Goal: Task Accomplishment & Management: Use online tool/utility

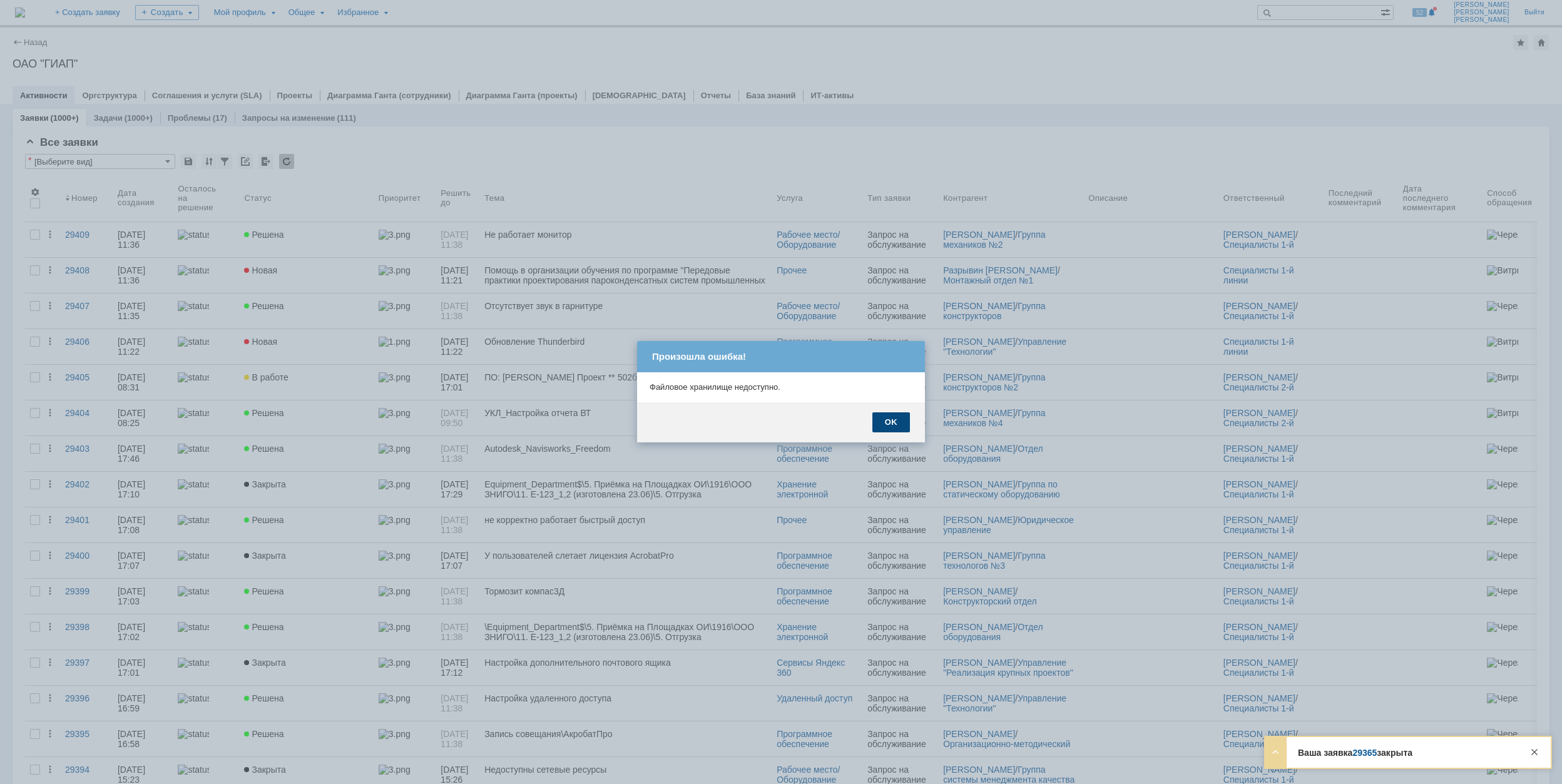
click at [881, 421] on div "OK" at bounding box center [891, 422] width 38 height 20
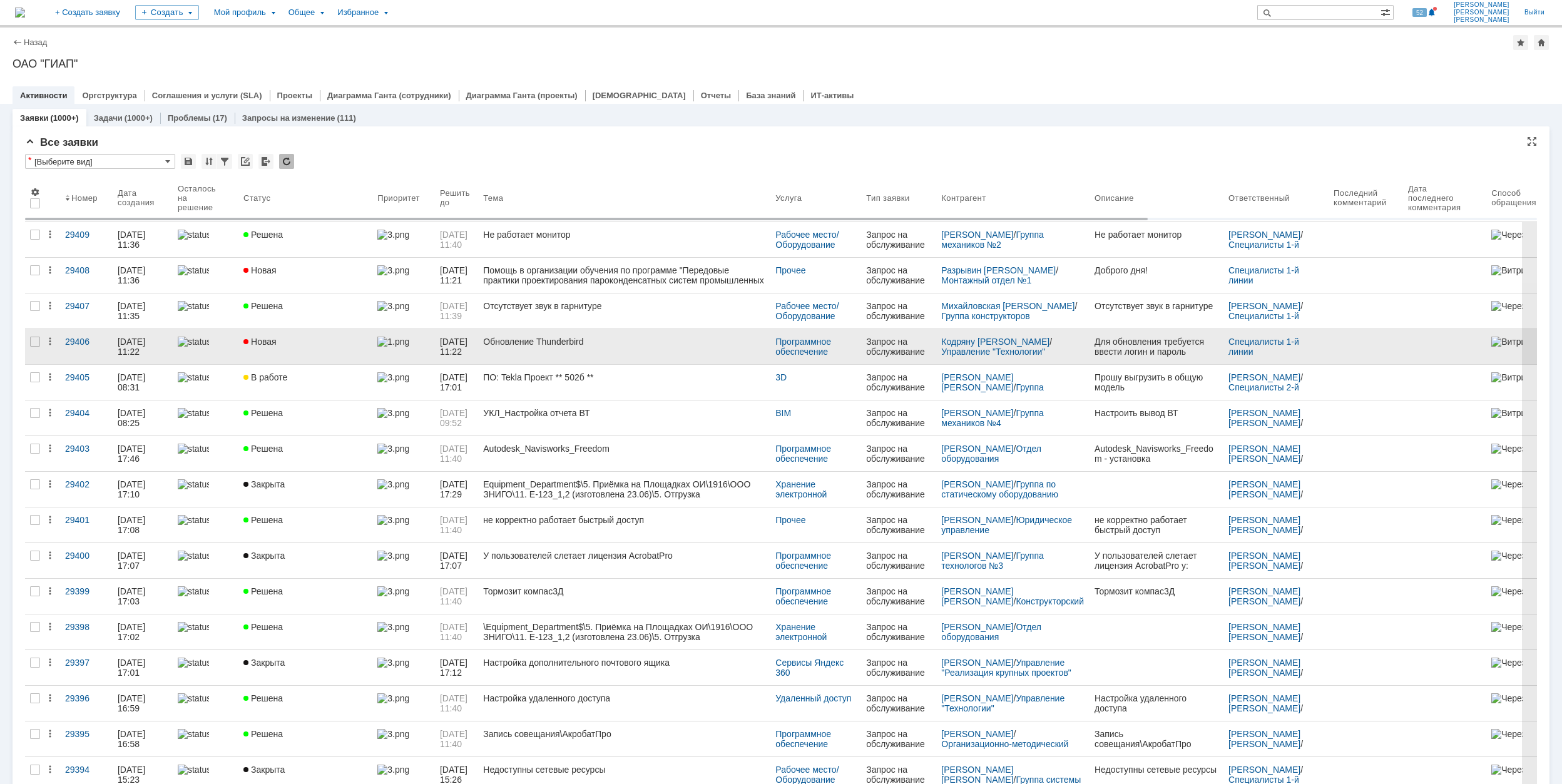
click at [317, 342] on div "Новая" at bounding box center [306, 341] width 124 height 10
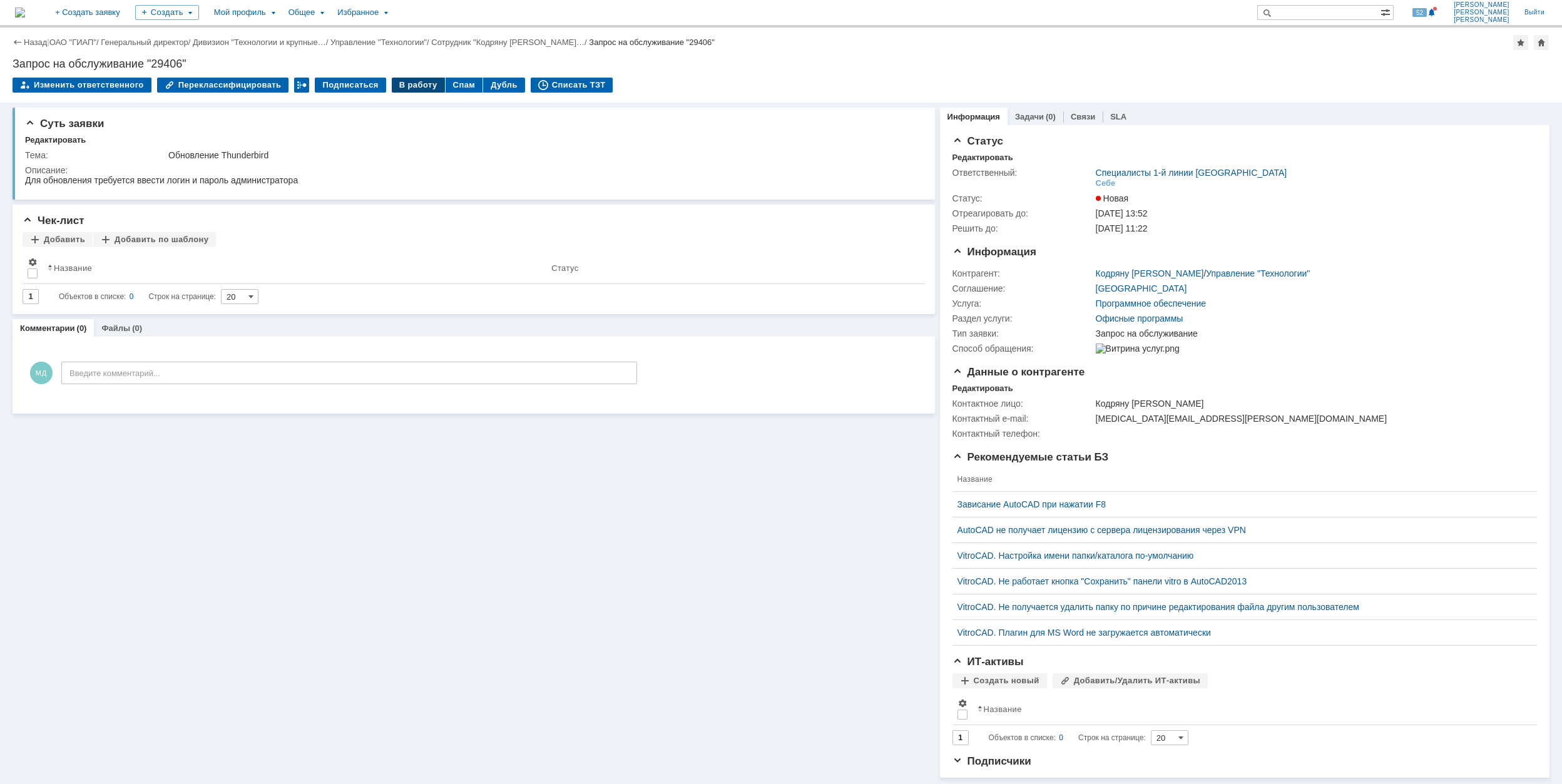
click at [412, 87] on div "В работу" at bounding box center [418, 85] width 53 height 15
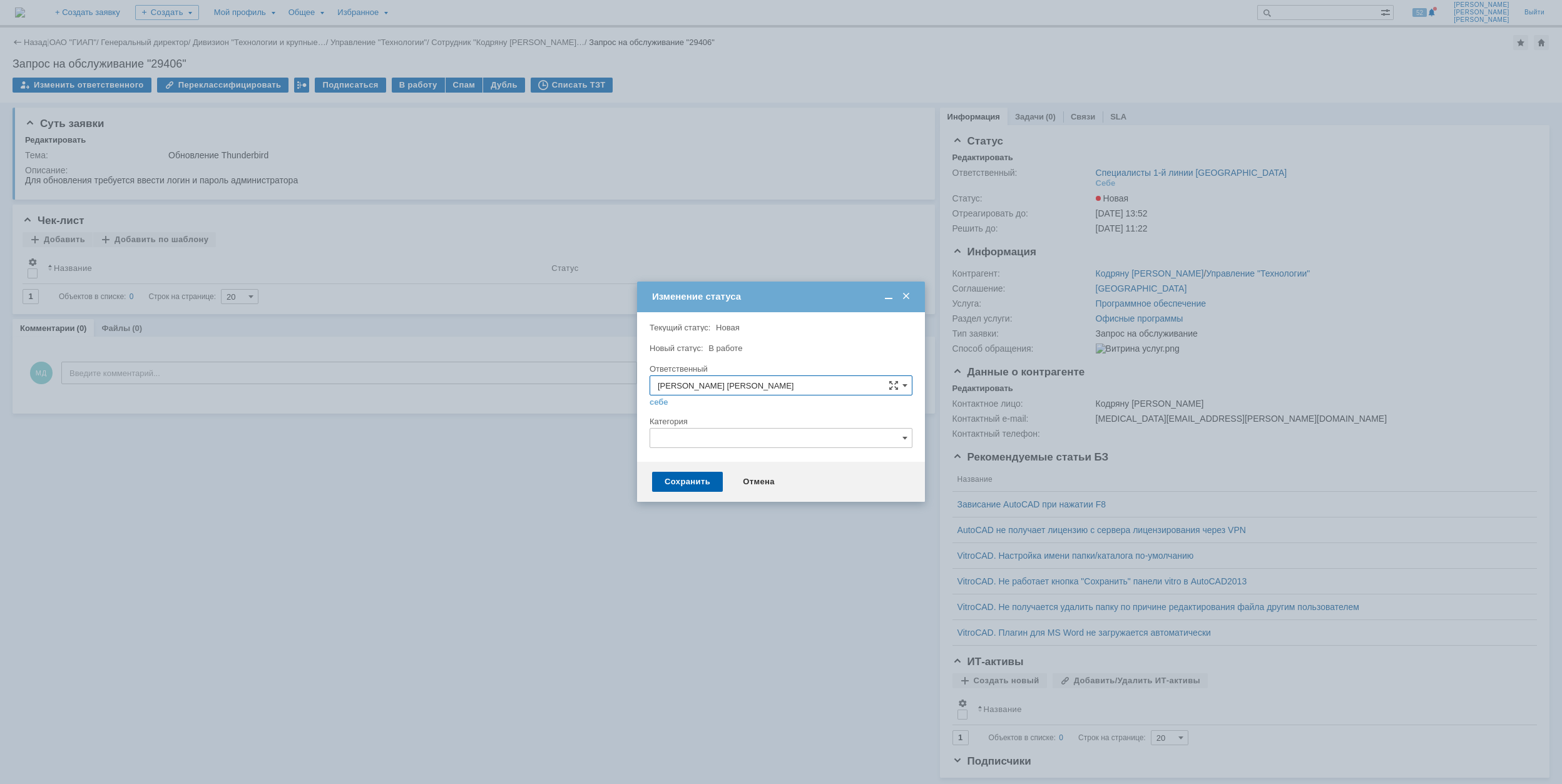
click at [702, 435] on input "text" at bounding box center [780, 438] width 263 height 20
click at [809, 301] on div "Изменение статуса" at bounding box center [783, 297] width 261 height 11
click at [690, 481] on div "Сохранить" at bounding box center [687, 482] width 71 height 20
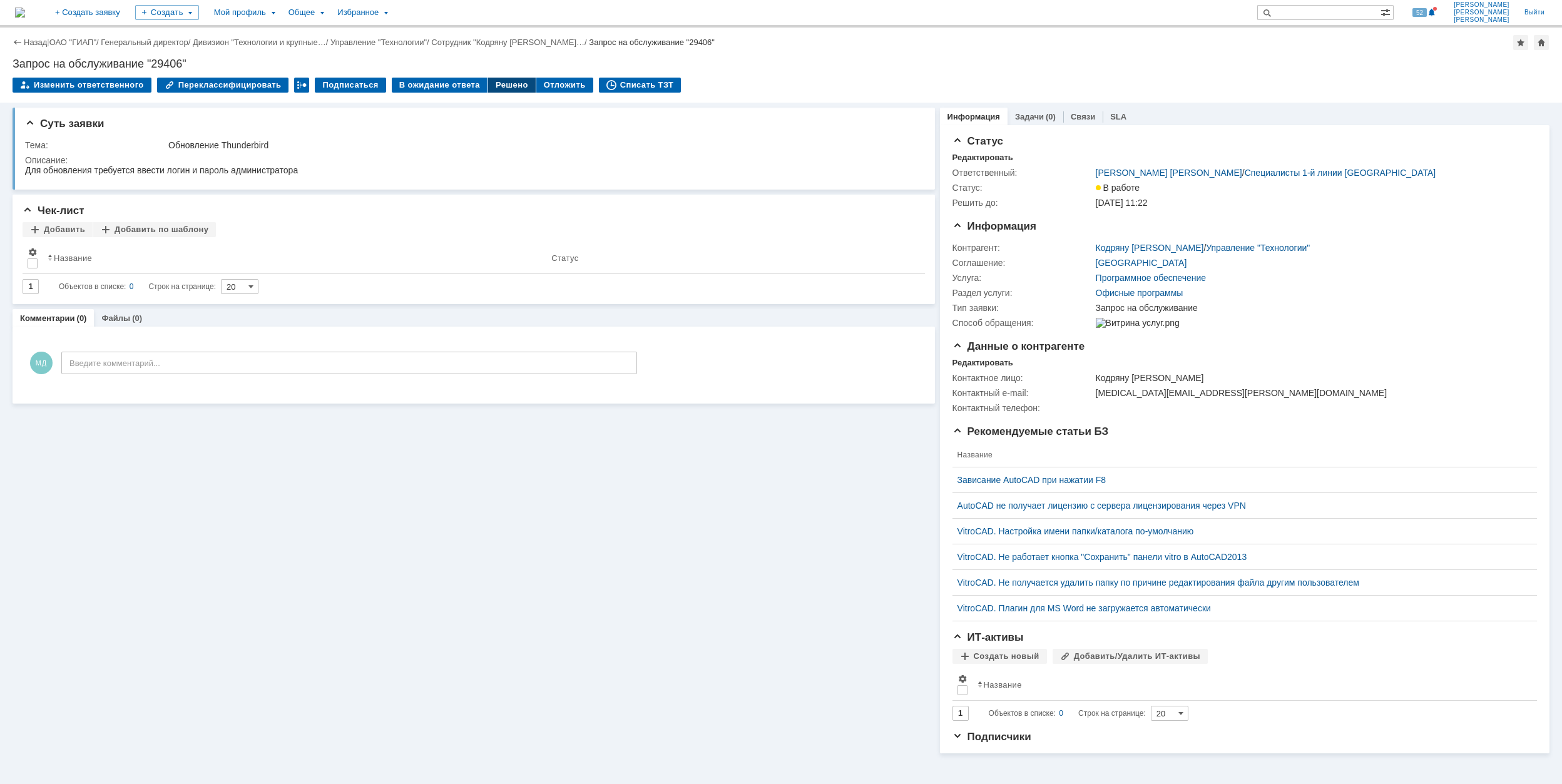
click at [496, 84] on div "Решено" at bounding box center [512, 85] width 48 height 15
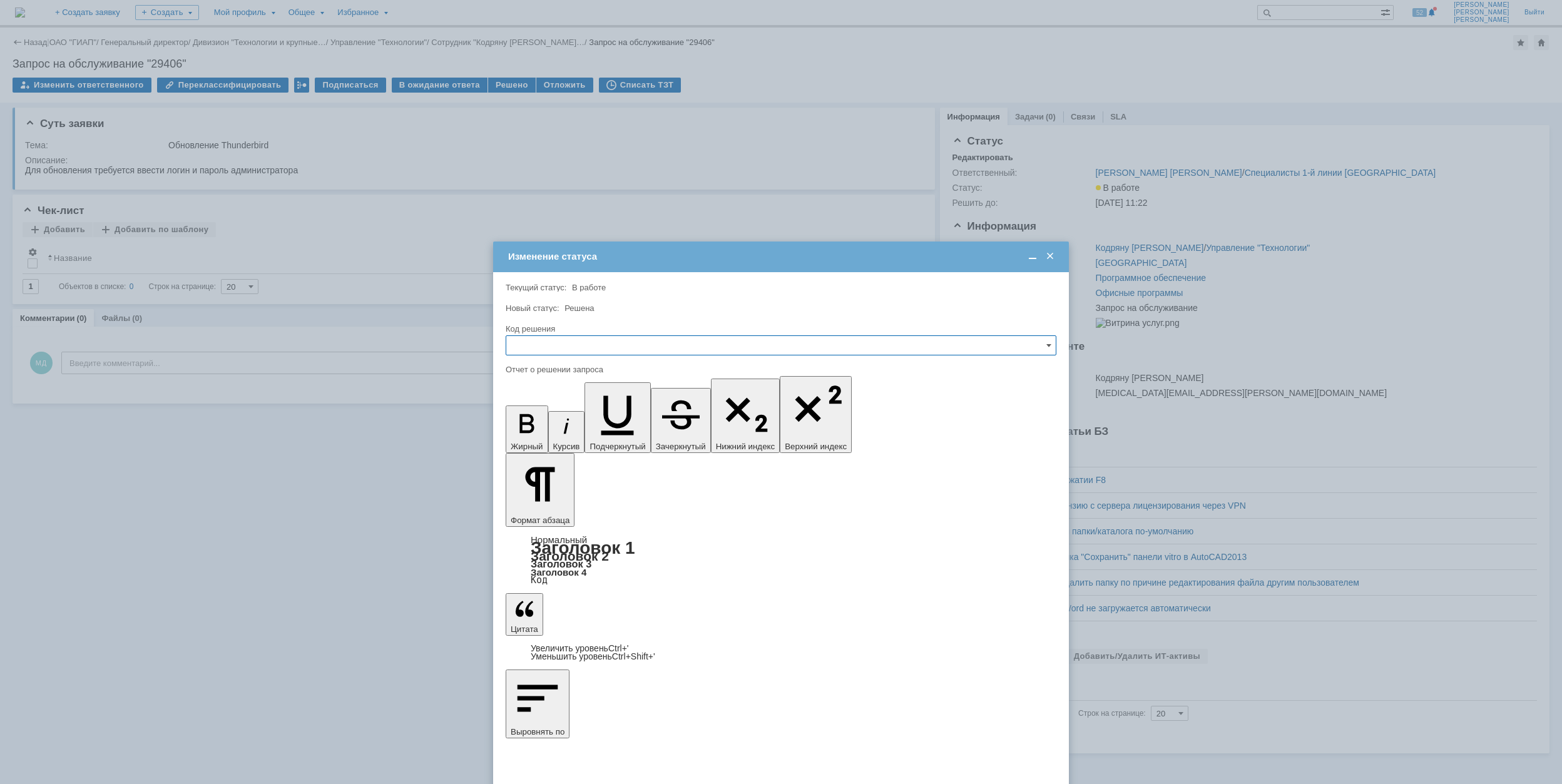
click at [579, 341] on input "text" at bounding box center [781, 346] width 550 height 20
click at [576, 427] on span "Решено" at bounding box center [780, 430] width 534 height 10
type input "Решено"
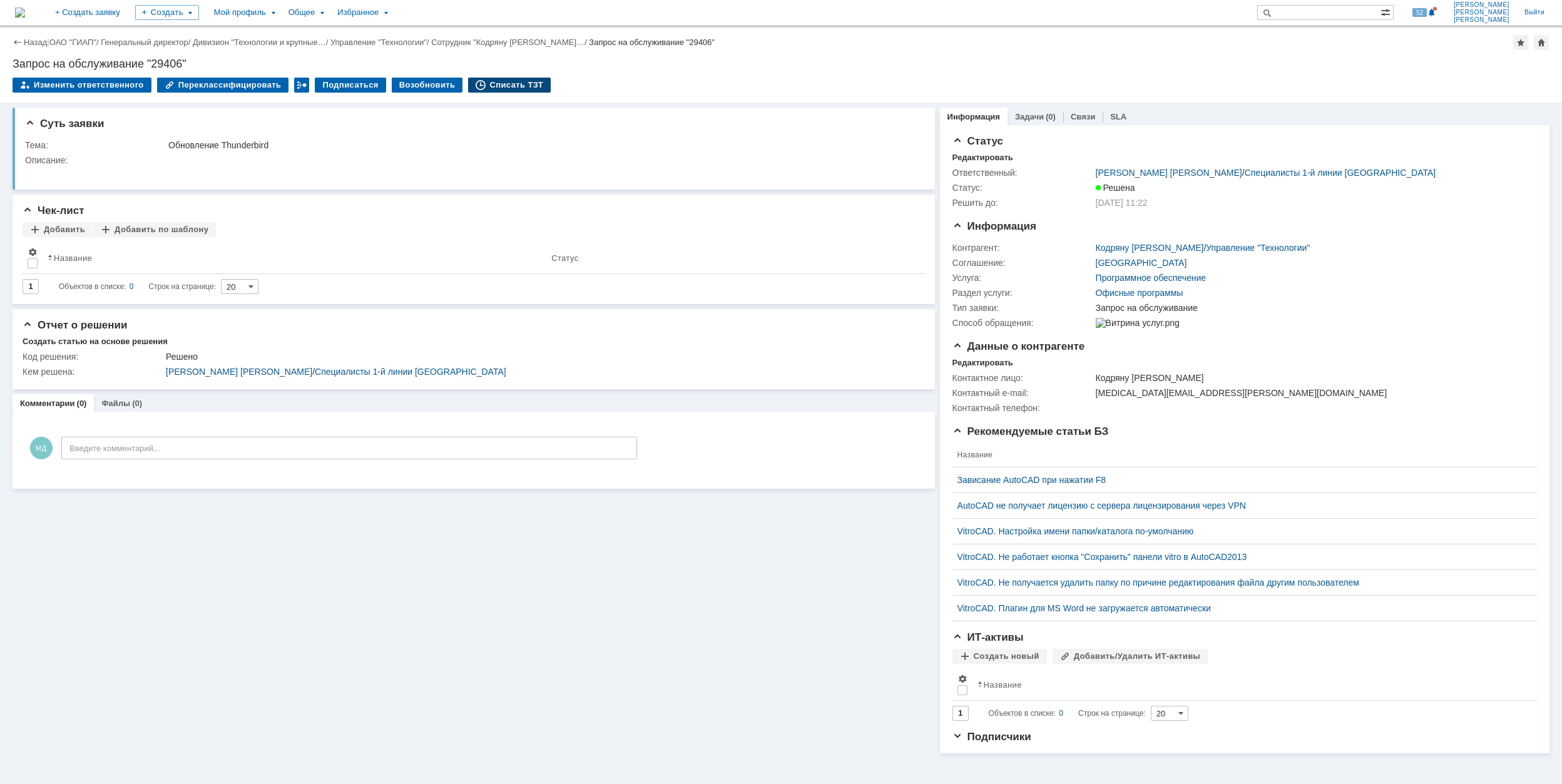
click at [502, 84] on div "Списать ТЗТ" at bounding box center [510, 85] width 83 height 15
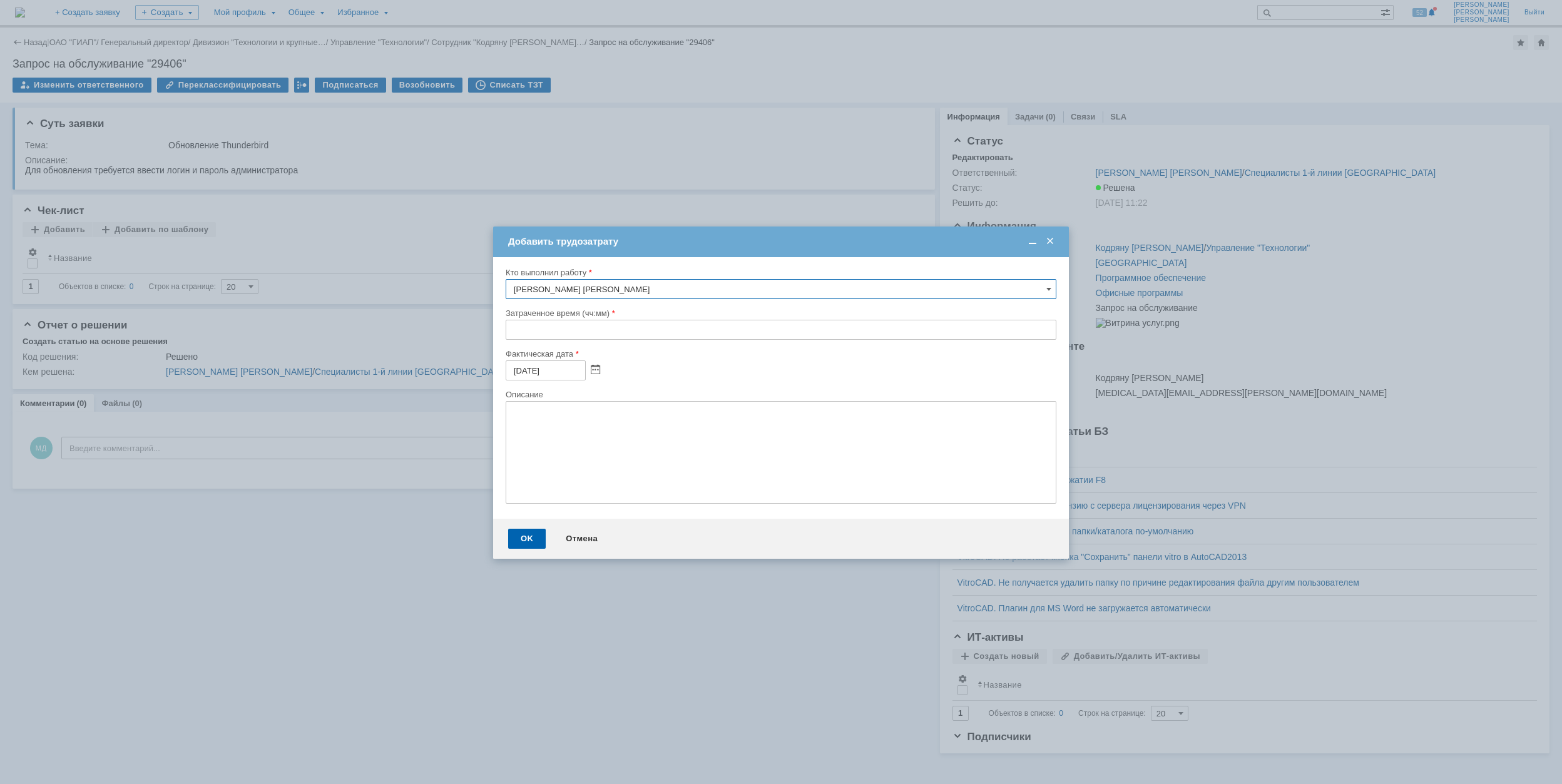
click at [513, 330] on input "text" at bounding box center [781, 330] width 550 height 20
type input "00:30"
click at [514, 543] on div "OK" at bounding box center [527, 539] width 38 height 20
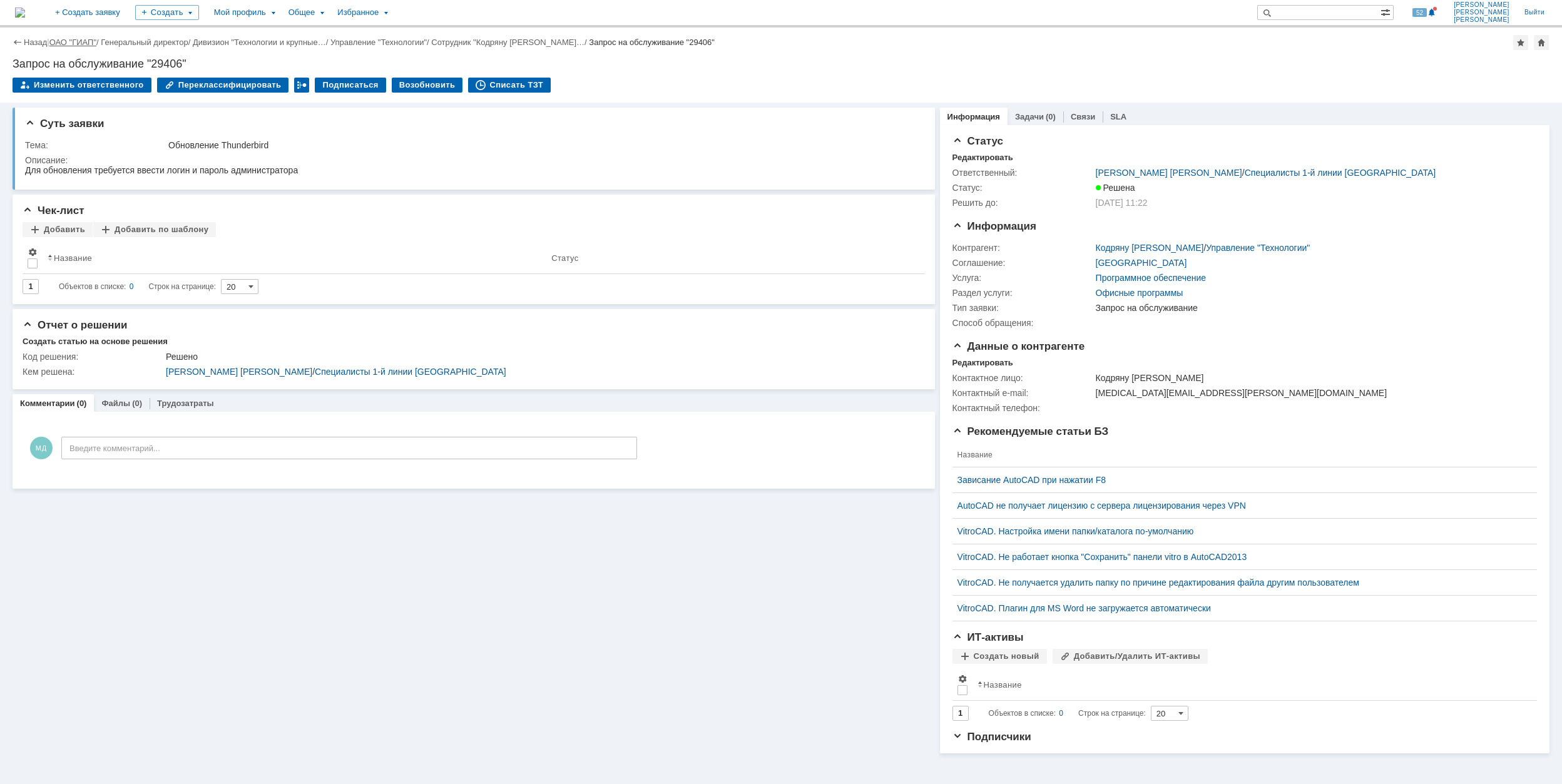
click at [66, 39] on link "ОАО "ГИАП"" at bounding box center [72, 42] width 47 height 9
